Goal: Task Accomplishment & Management: Manage account settings

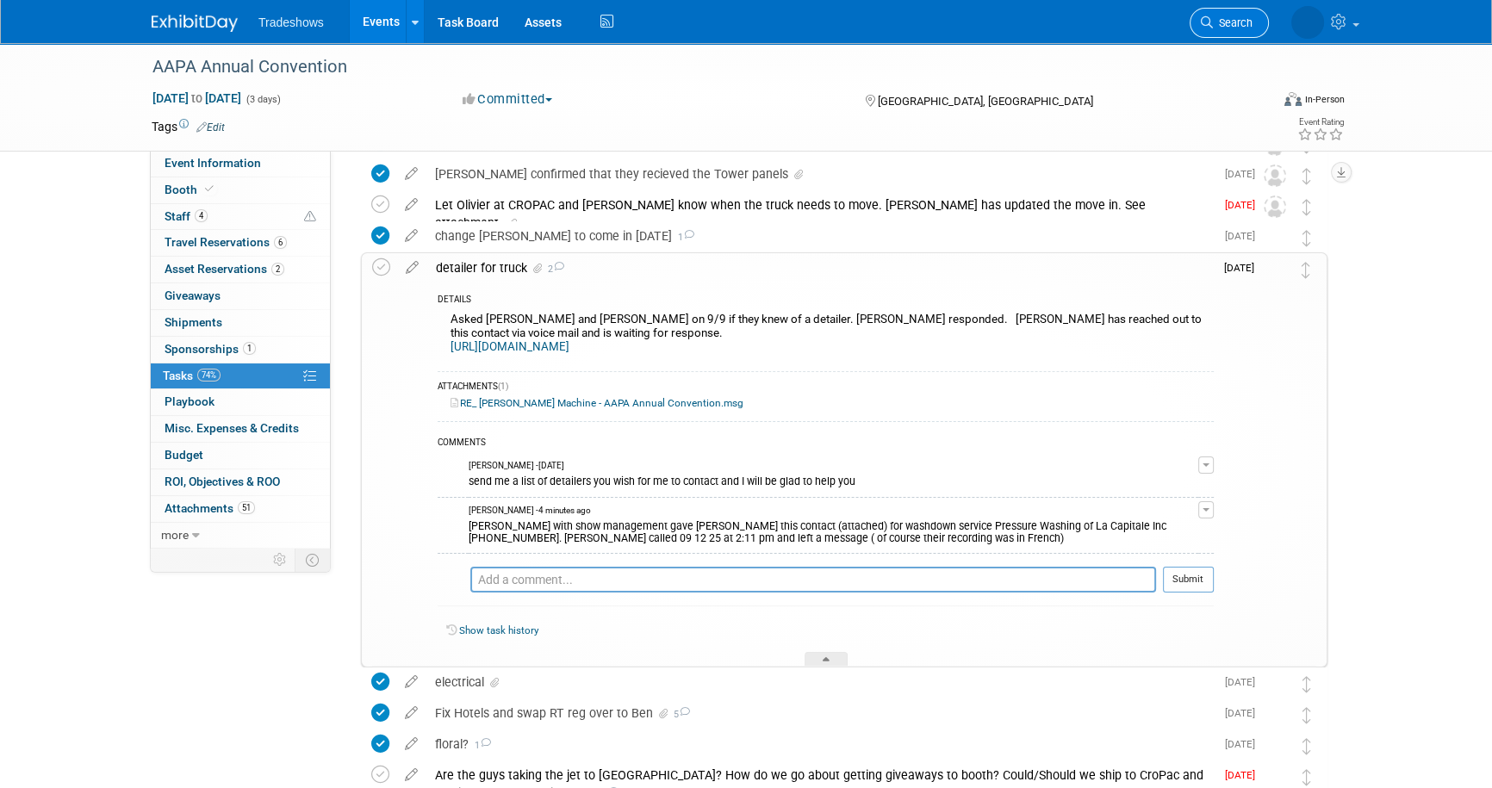
click at [1223, 25] on span "Search" at bounding box center [1233, 22] width 40 height 13
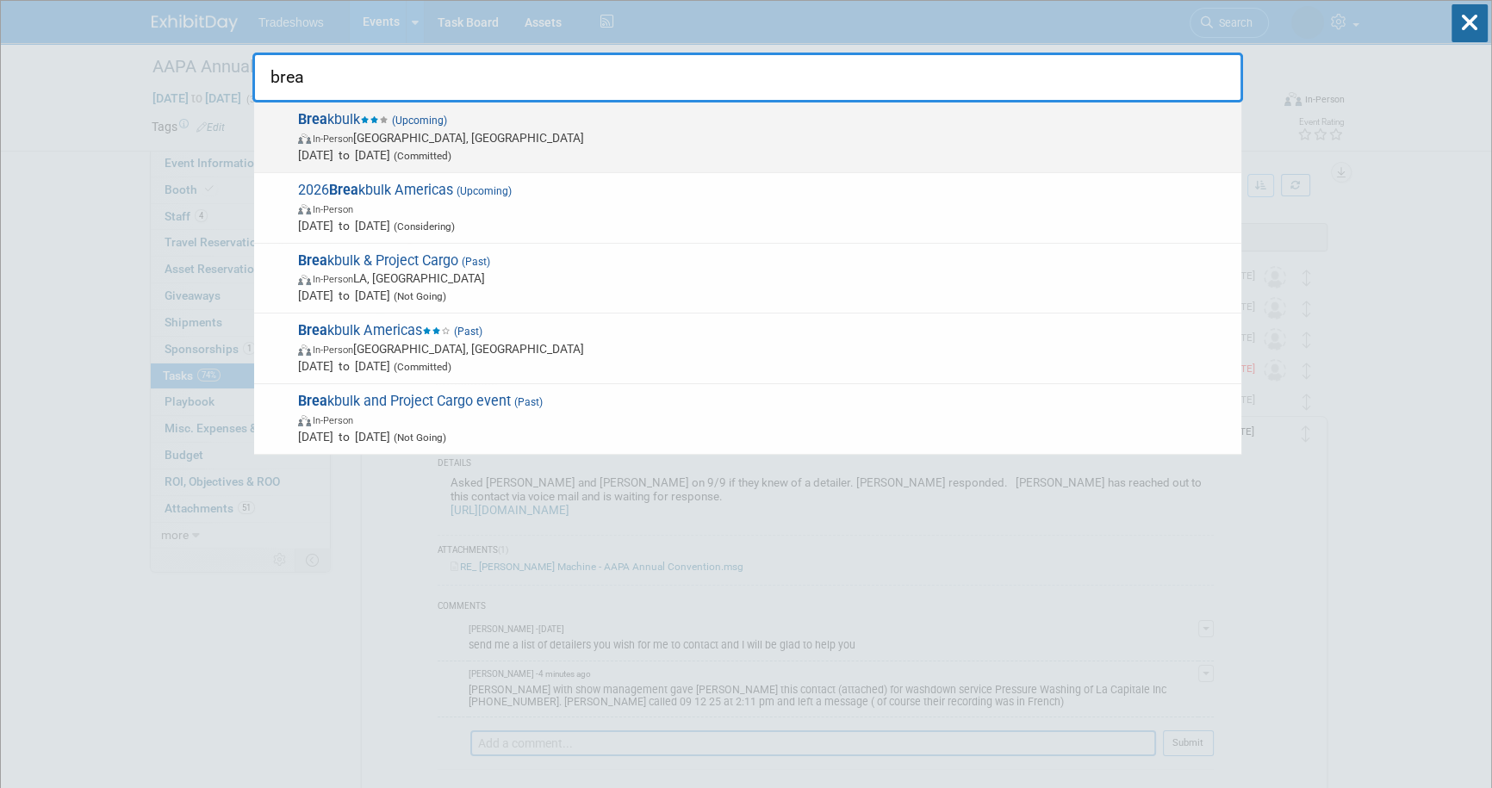
type input "brea"
click at [353, 133] on span "In-Person" at bounding box center [333, 138] width 40 height 11
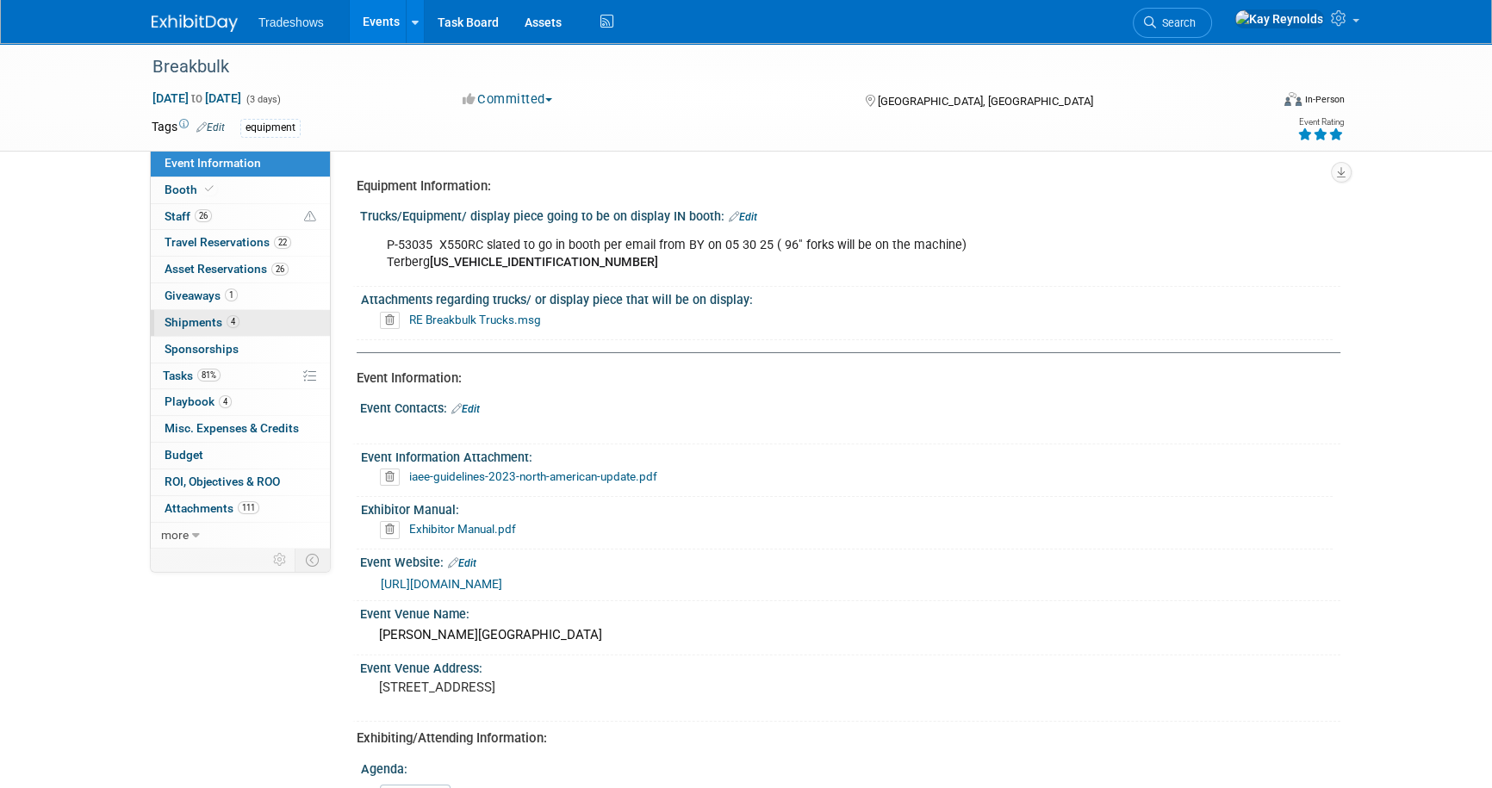
click at [263, 313] on link "4 Shipments 4" at bounding box center [240, 323] width 179 height 26
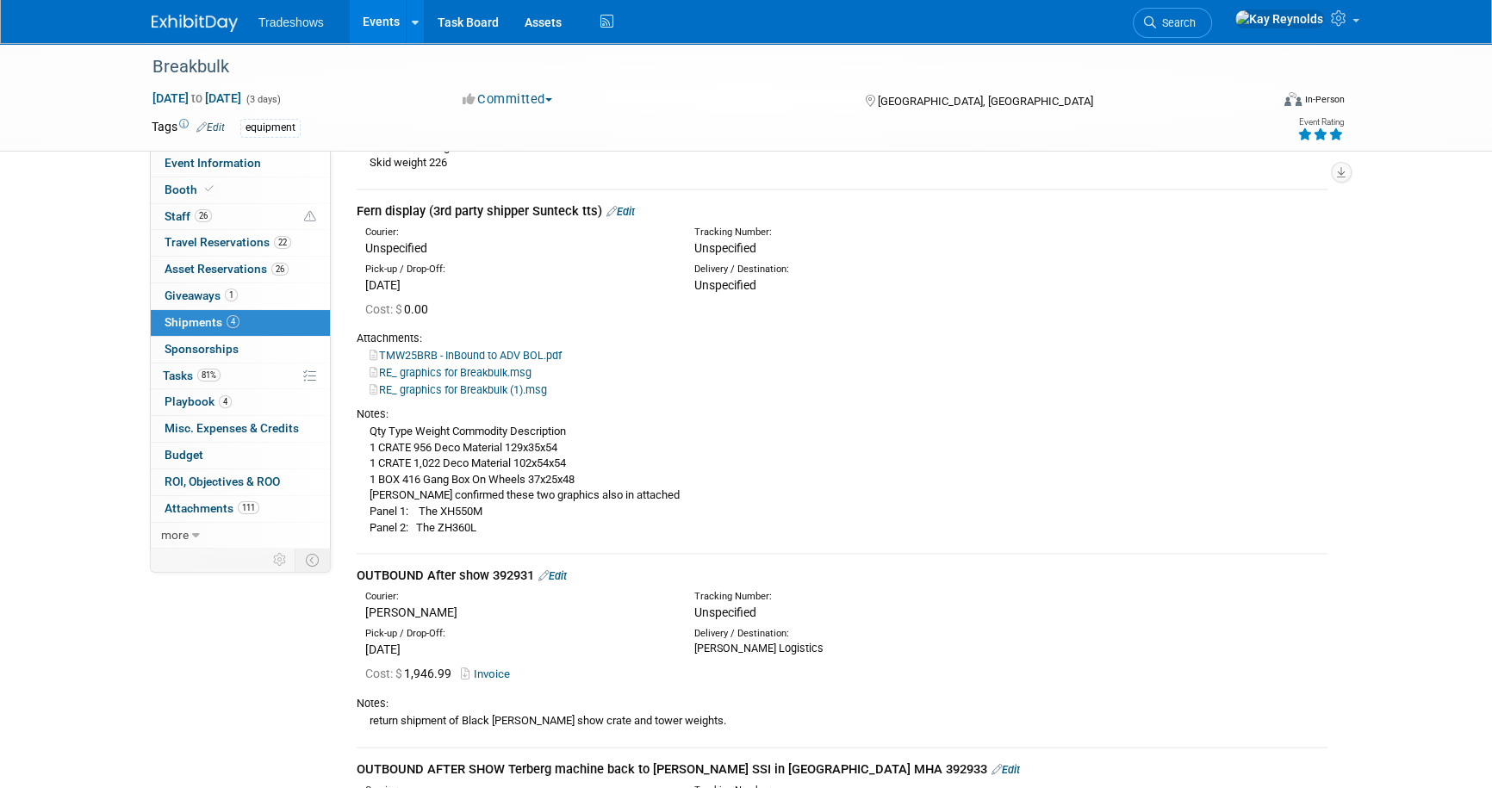
scroll to position [391, 0]
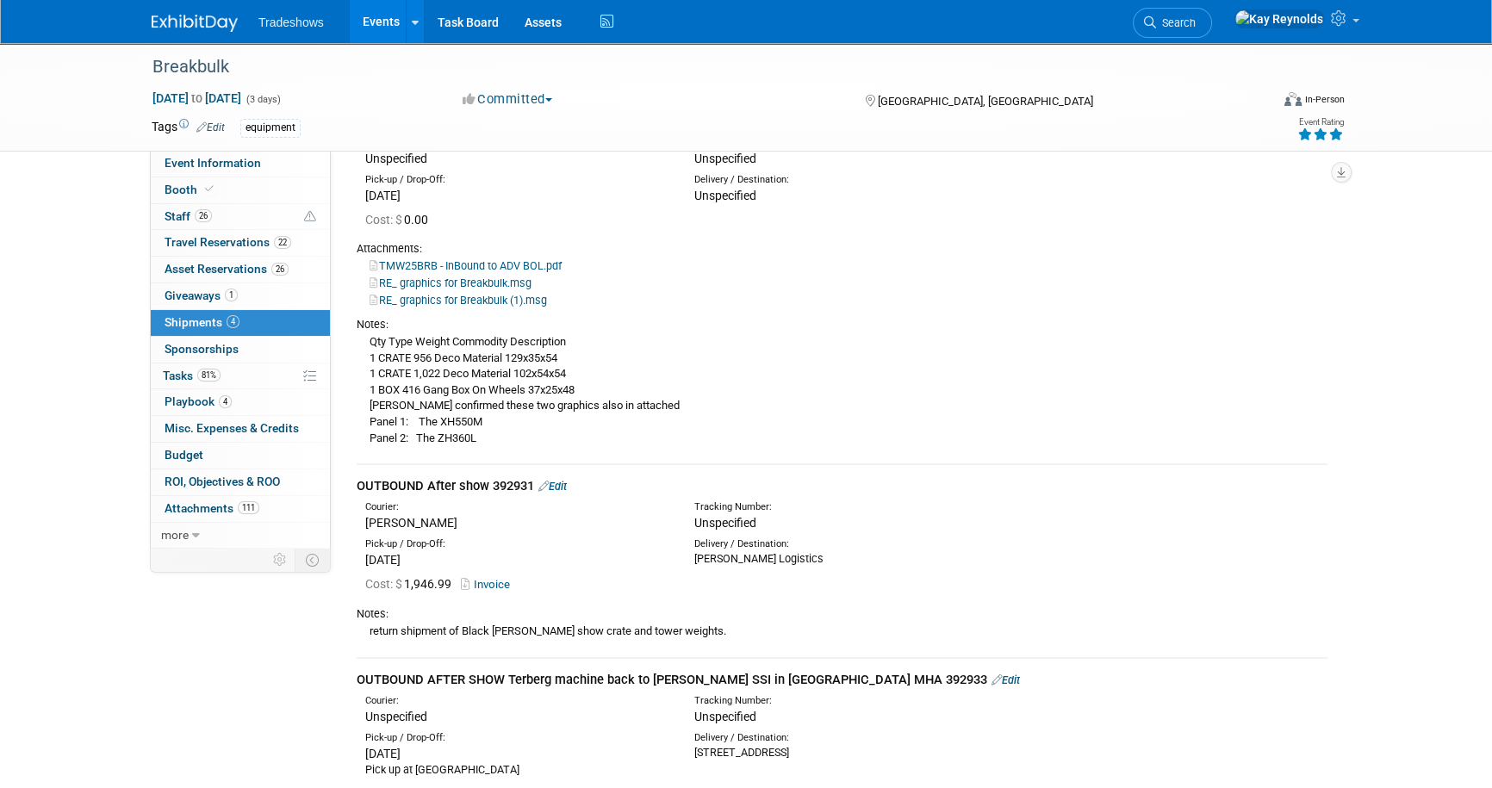
click at [267, 322] on link "4 Shipments 4" at bounding box center [240, 323] width 179 height 26
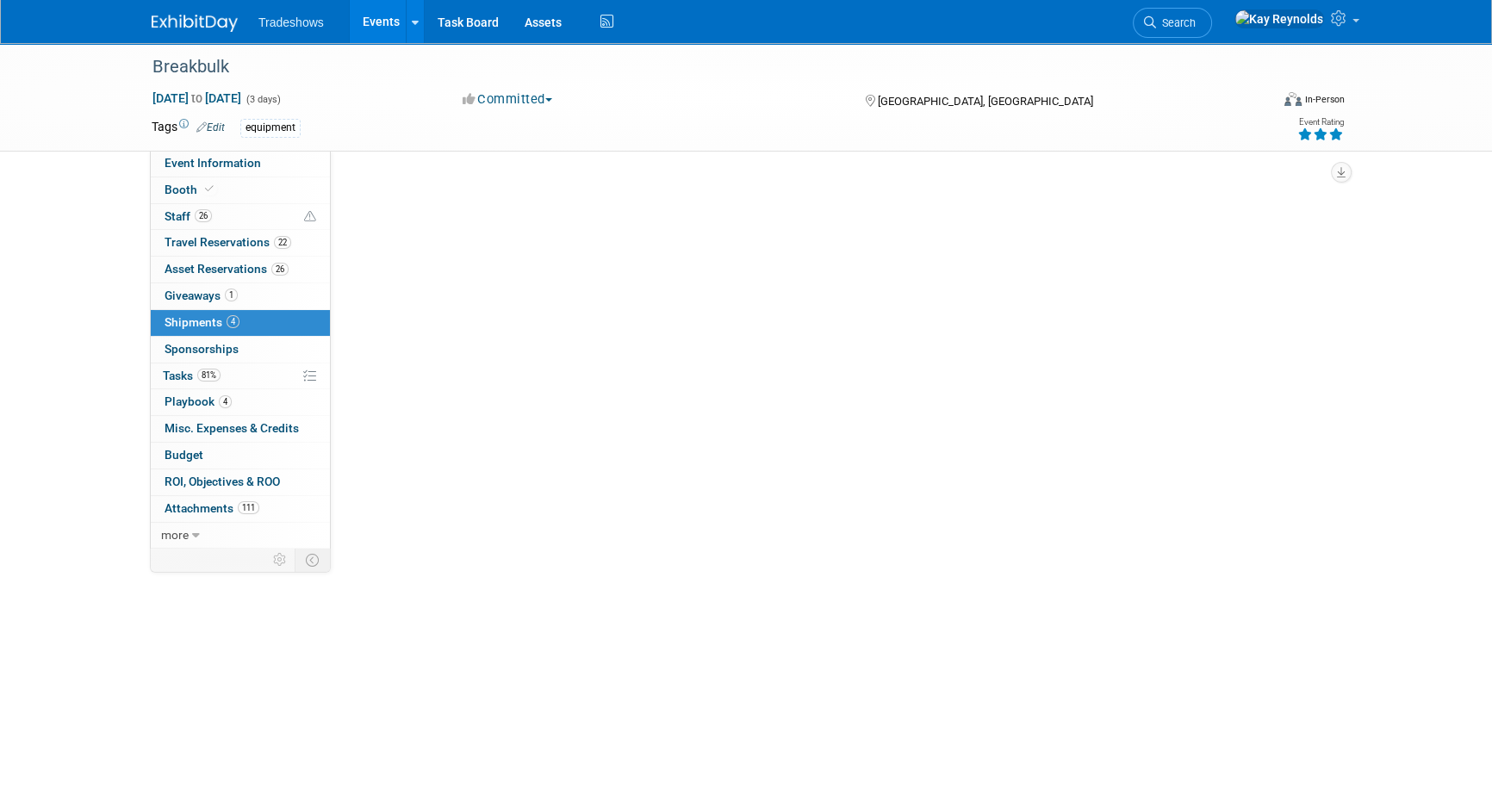
scroll to position [0, 0]
click at [267, 322] on link "4 Shipments 4" at bounding box center [240, 323] width 179 height 26
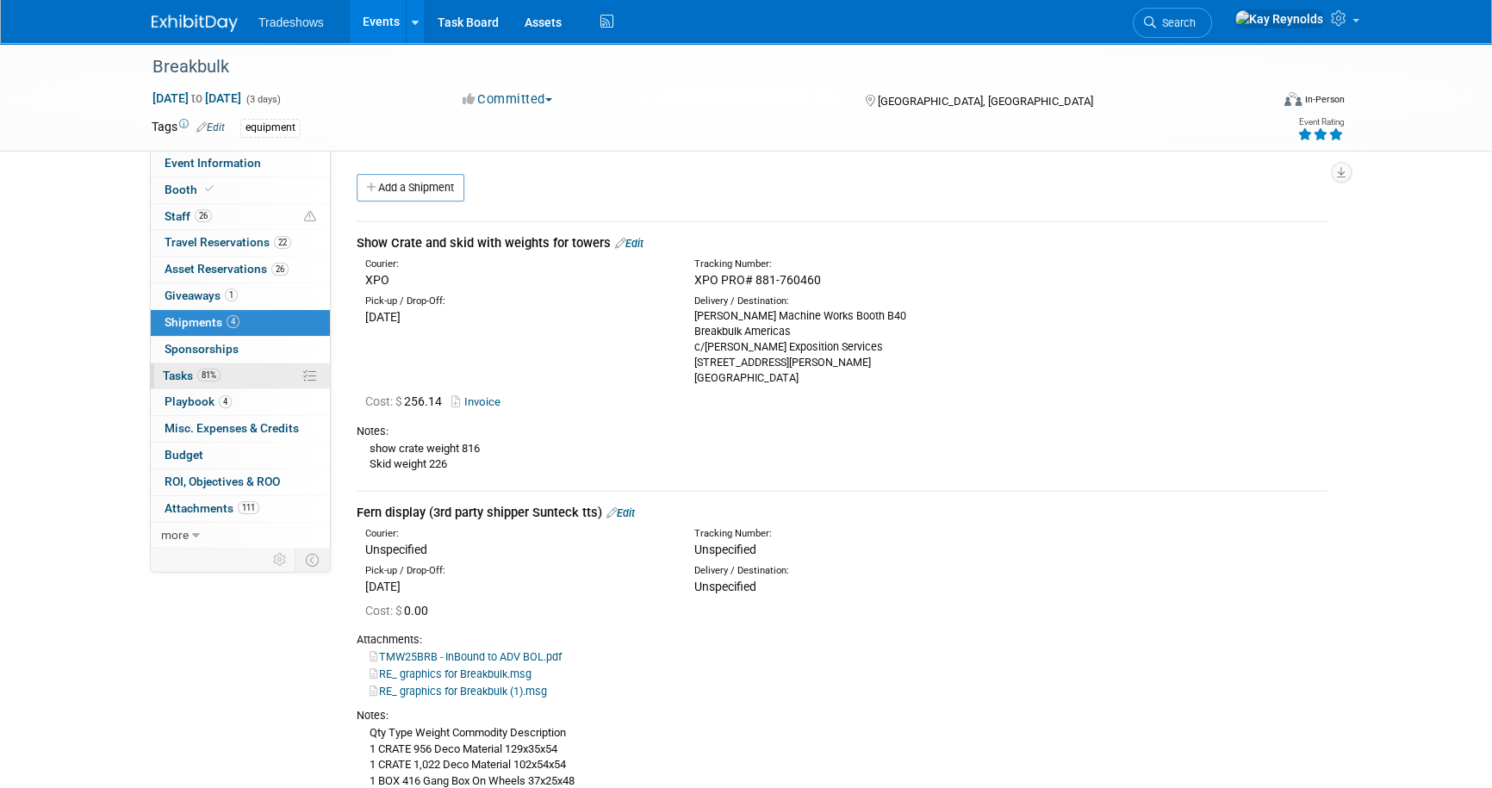
click at [183, 373] on span "Tasks 81%" at bounding box center [192, 376] width 58 height 14
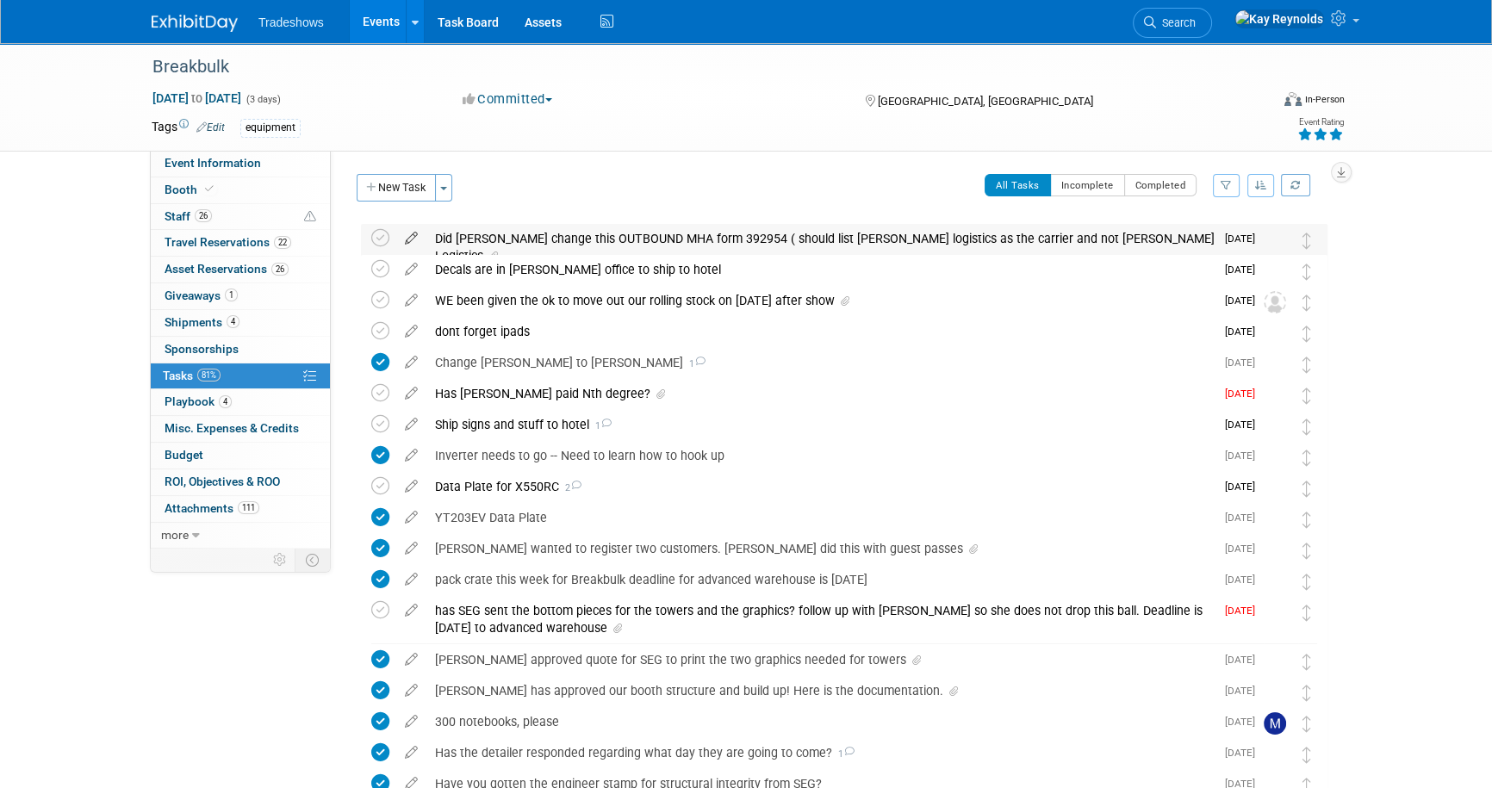
click at [413, 238] on icon at bounding box center [411, 235] width 30 height 22
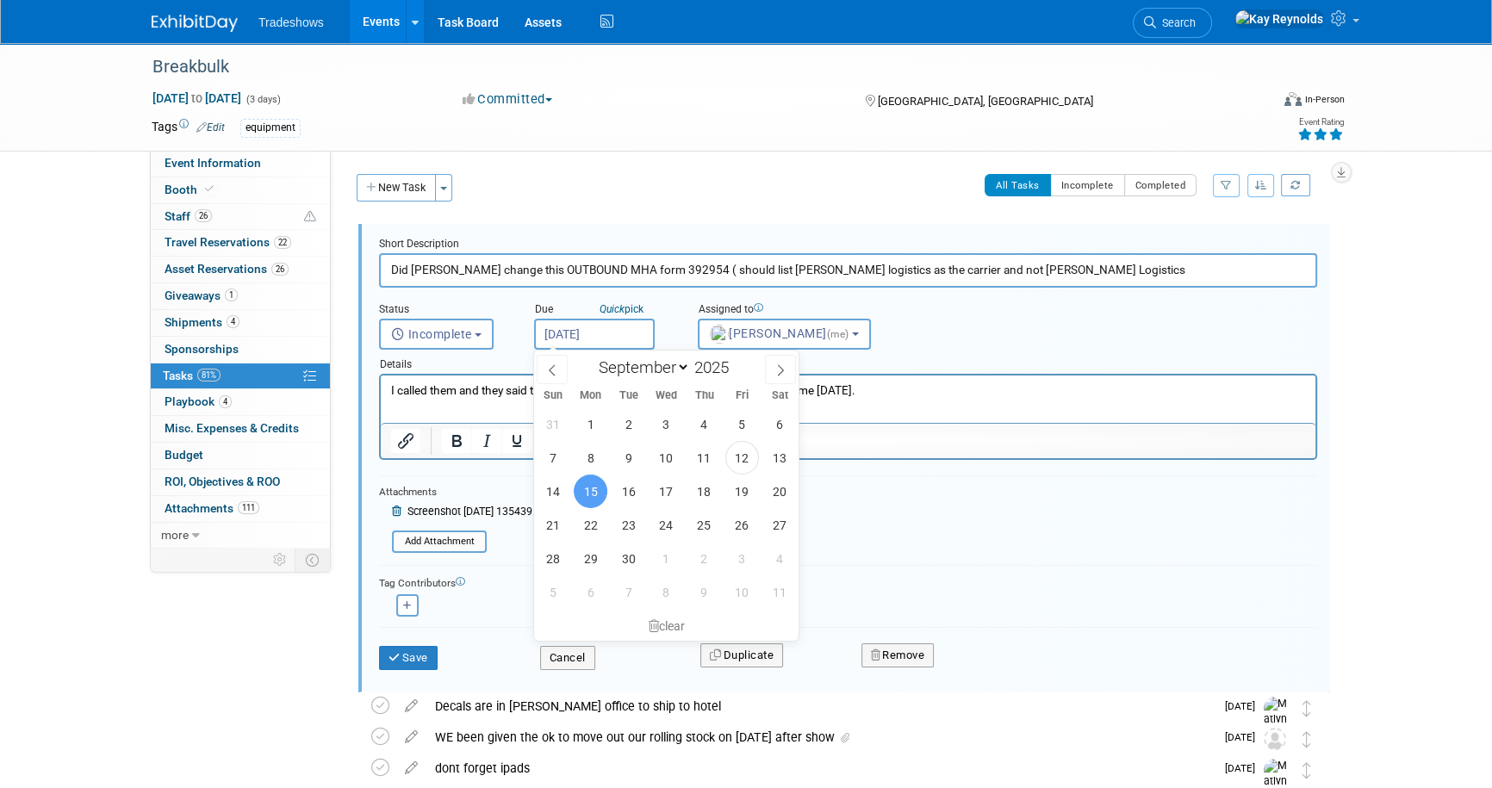
click at [579, 331] on input "[DATE]" at bounding box center [594, 334] width 121 height 31
click at [681, 366] on select "January February March April May June July August September October November De…" at bounding box center [640, 368] width 99 height 22
select select "9"
click at [591, 357] on select "January February March April May June July August September October November De…" at bounding box center [640, 368] width 99 height 22
click at [662, 425] on span "1" at bounding box center [666, 424] width 34 height 34
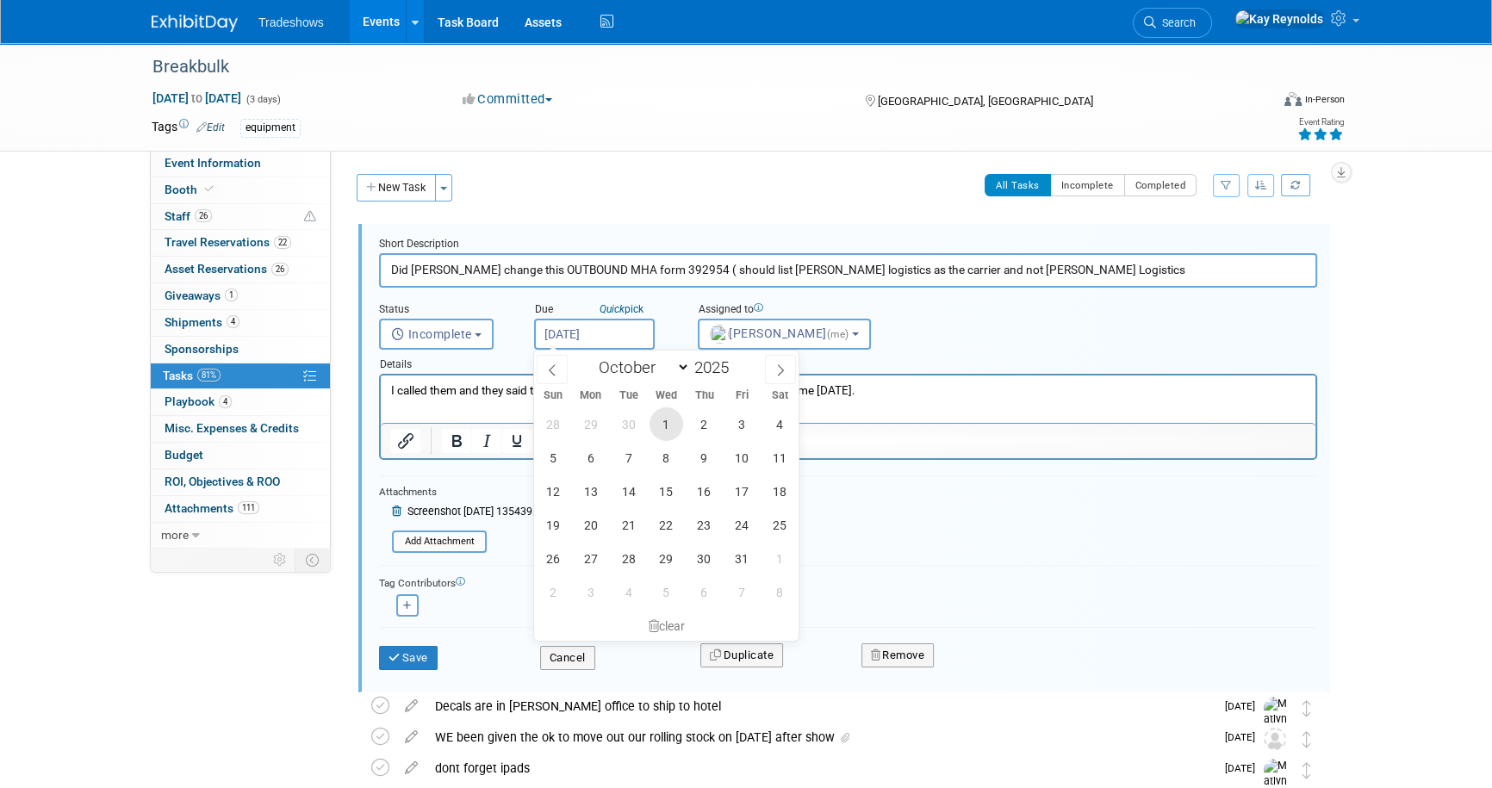
type input "[DATE]"
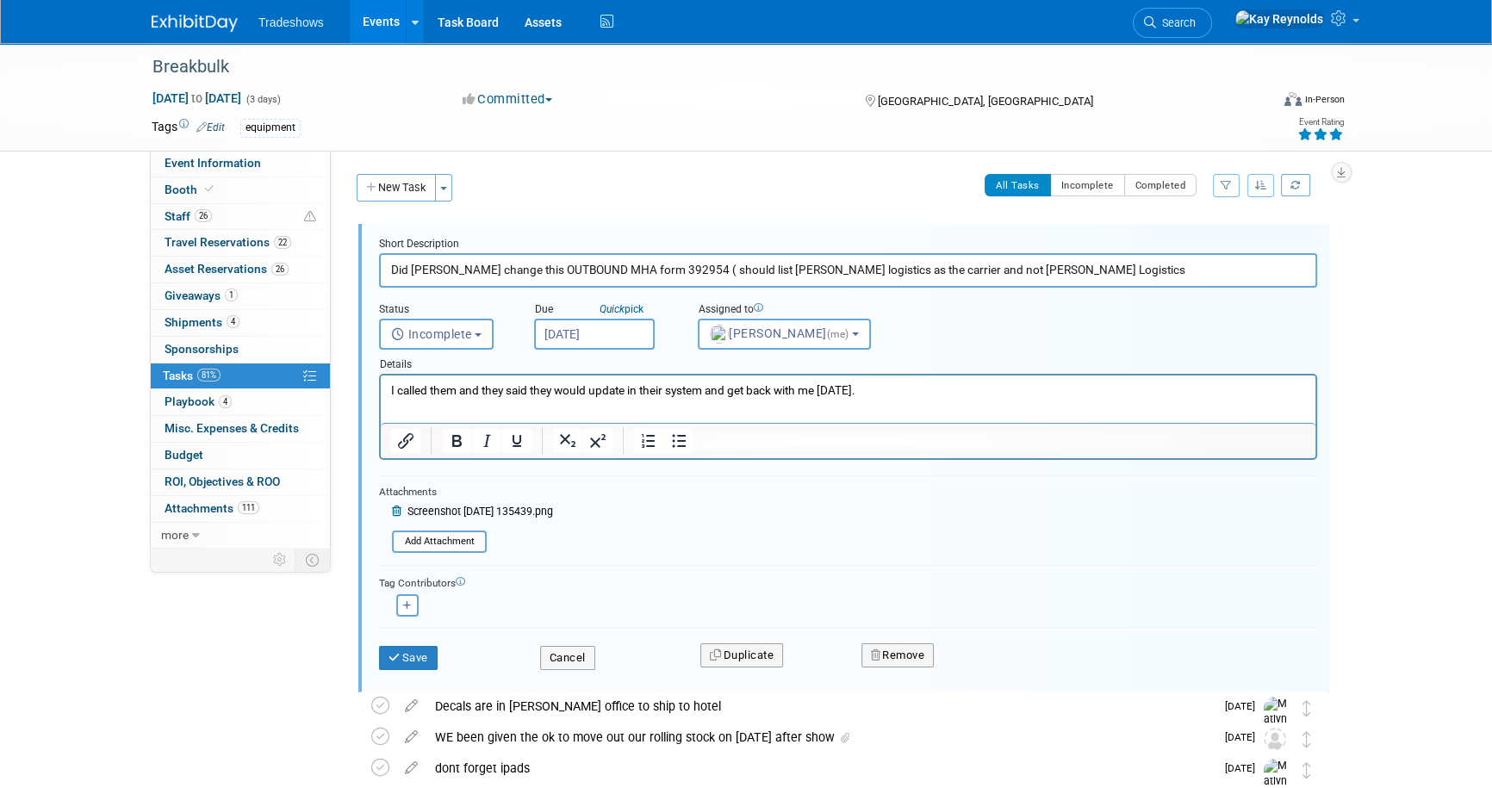
drag, startPoint x: 910, startPoint y: 391, endPoint x: 345, endPoint y: 391, distance: 564.9
click at [381, 391] on html "I called them and they said they would update in their system and get back with…" at bounding box center [848, 386] width 934 height 23
click at [430, 508] on span "Screenshot [DATE] 135439.png" at bounding box center [480, 512] width 146 height 12
click at [897, 268] on input "Did [PERSON_NAME] change this OUTBOUND MHA form 392954 ( should list [PERSON_NA…" at bounding box center [848, 270] width 938 height 34
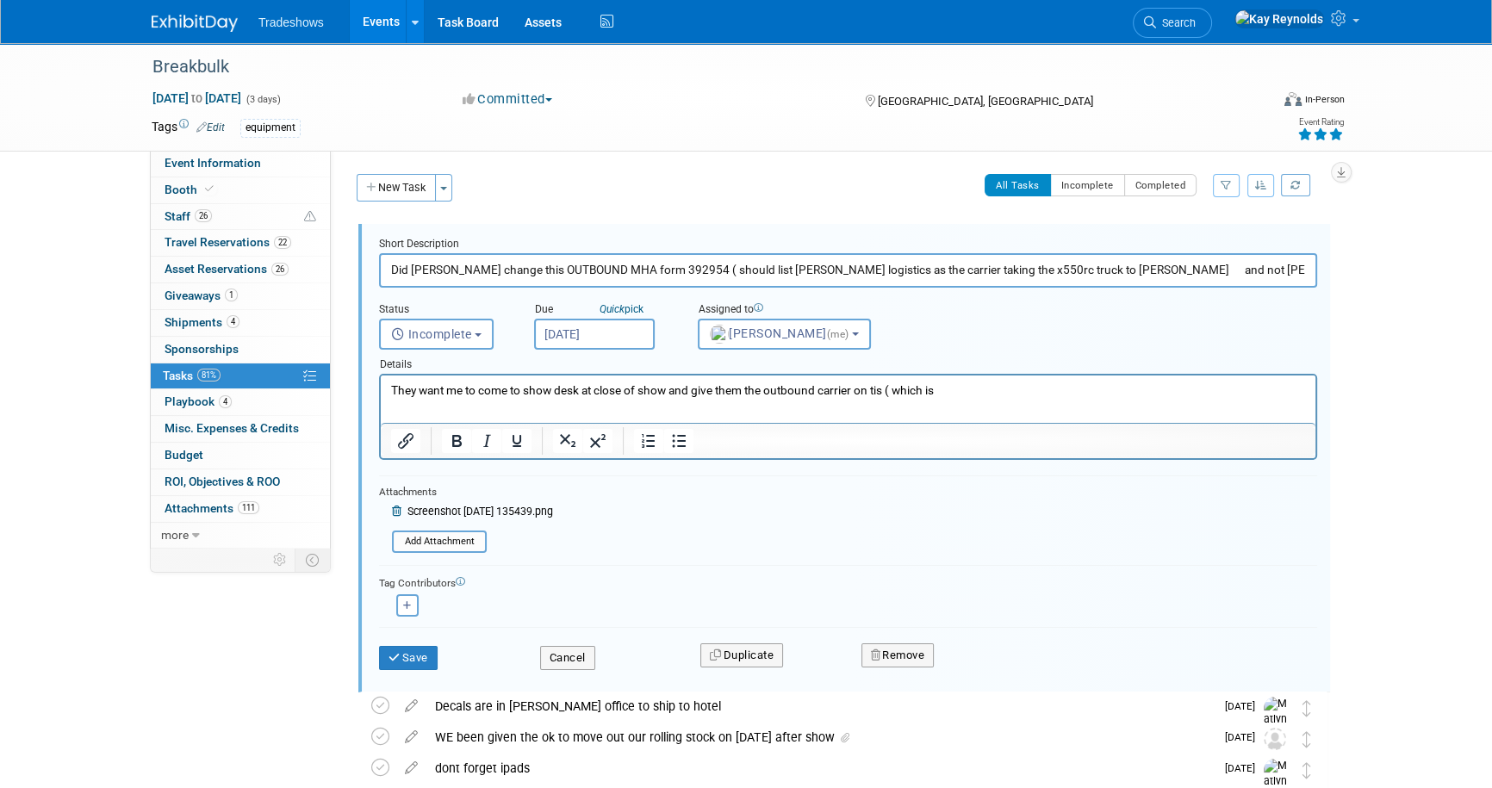
type input "Did [PERSON_NAME] change this OUTBOUND MHA form 392954 ( should list [PERSON_NA…"
click at [956, 383] on p "They want me to come to show desk at close of show and give them the outbound c…" at bounding box center [848, 390] width 915 height 16
click at [425, 656] on button "Save" at bounding box center [408, 658] width 59 height 24
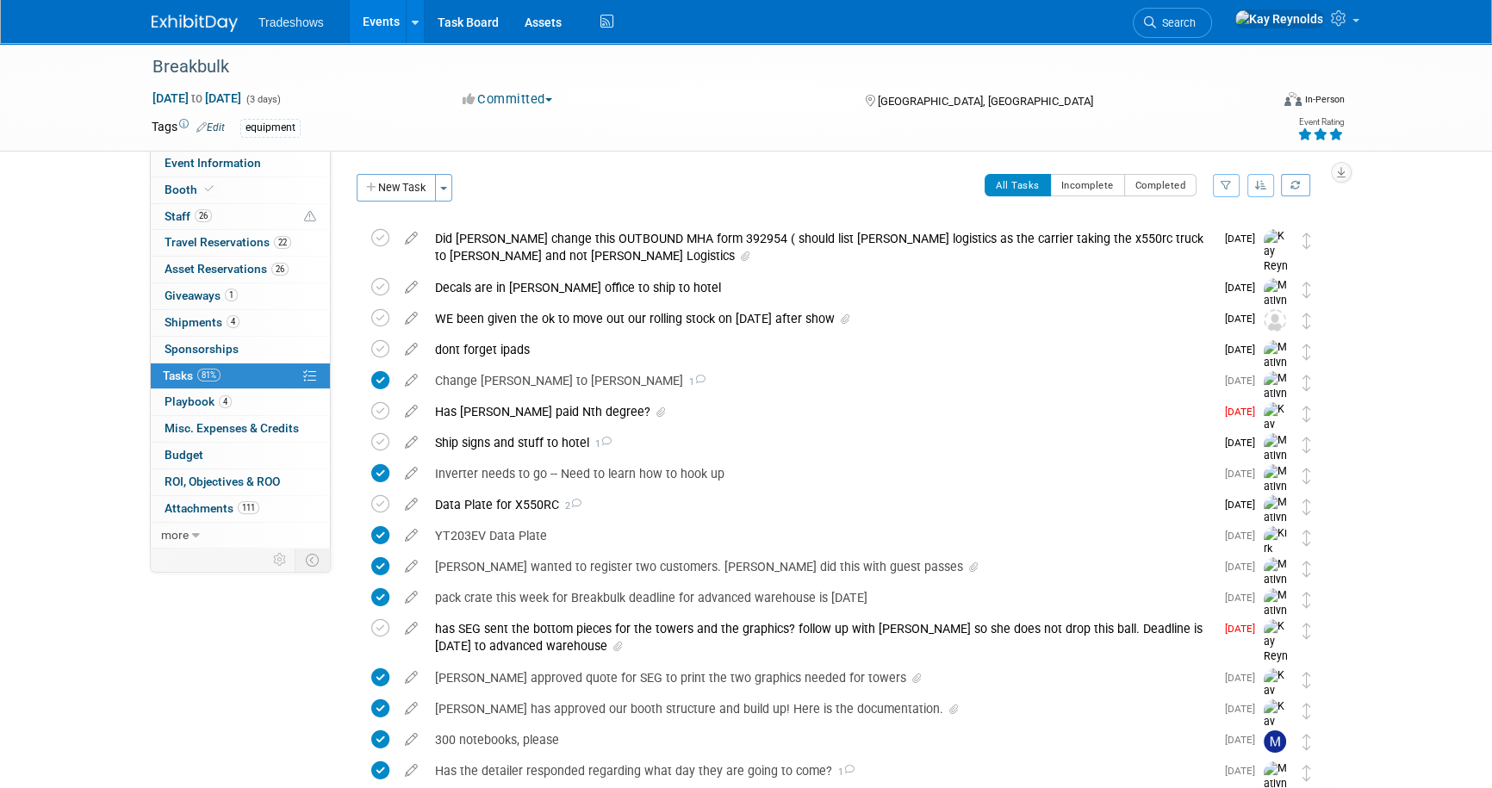
click at [277, 375] on link "81% Tasks 81%" at bounding box center [240, 376] width 179 height 26
click at [416, 233] on icon at bounding box center [411, 235] width 30 height 22
